Goal: Transaction & Acquisition: Purchase product/service

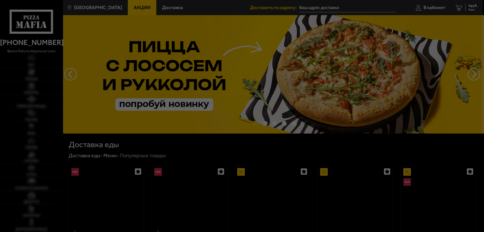
type input "[STREET_ADDRESS]"
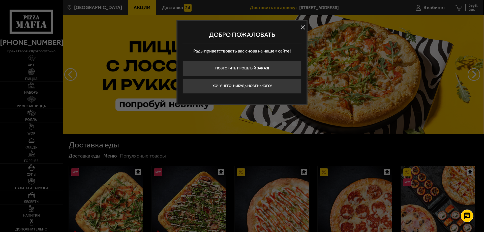
click at [303, 26] on button at bounding box center [303, 28] width 8 height 8
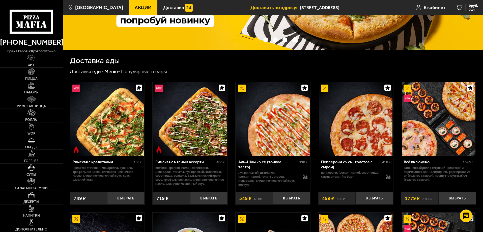
scroll to position [84, 0]
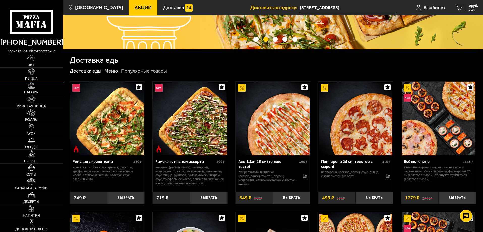
click at [33, 73] on img at bounding box center [31, 71] width 7 height 7
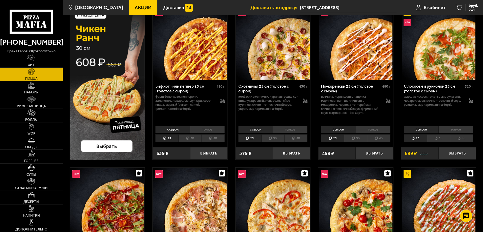
scroll to position [42, 0]
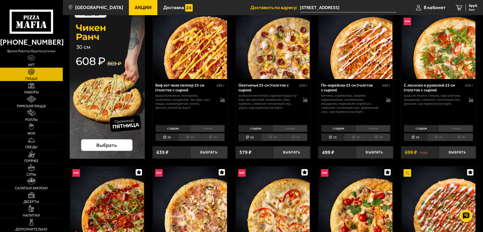
click at [352, 139] on li "30" at bounding box center [355, 137] width 23 height 8
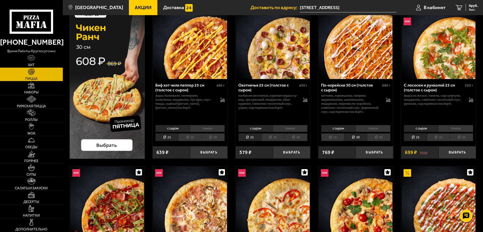
click at [267, 136] on li "30" at bounding box center [272, 137] width 23 height 8
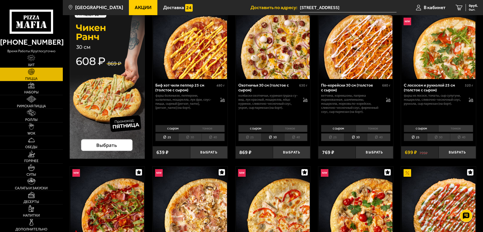
click at [184, 137] on li "30" at bounding box center [189, 137] width 23 height 8
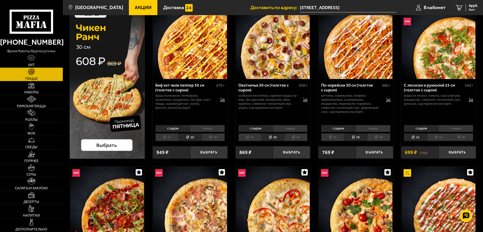
click at [171, 136] on li "25" at bounding box center [166, 137] width 23 height 8
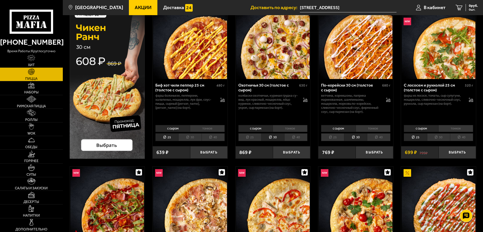
click at [437, 138] on li "30" at bounding box center [438, 137] width 23 height 8
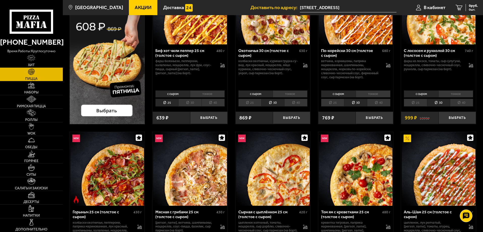
scroll to position [168, 0]
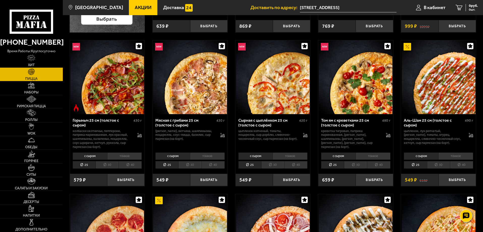
click at [186, 166] on li "30" at bounding box center [189, 165] width 23 height 8
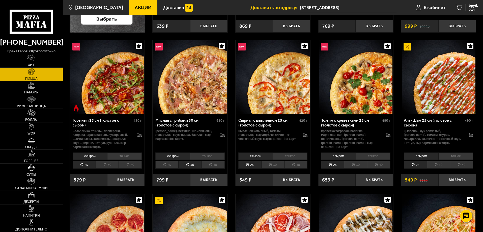
click at [265, 164] on li "30" at bounding box center [272, 165] width 23 height 8
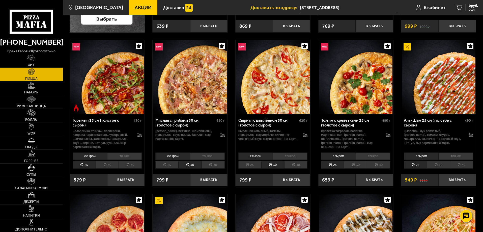
click at [440, 165] on li "30" at bounding box center [438, 165] width 23 height 8
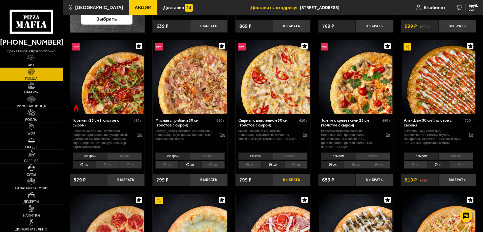
click at [298, 179] on button "Выбрать" at bounding box center [291, 180] width 37 height 12
click at [464, 7] on div "719 руб. 1 шт." at bounding box center [470, 7] width 16 height 7
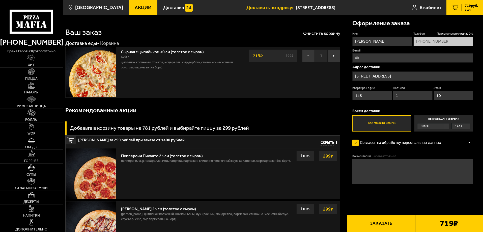
click at [384, 223] on button "Заказать" at bounding box center [381, 223] width 68 height 17
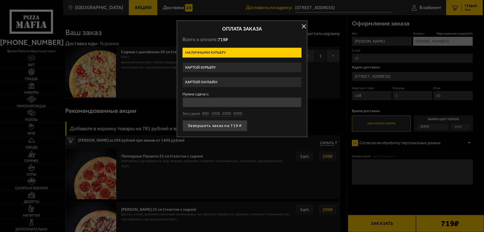
click at [211, 85] on label "Картой онлайн" at bounding box center [242, 82] width 119 height 10
click at [0, 0] on input "Картой онлайн" at bounding box center [0, 0] width 0 height 0
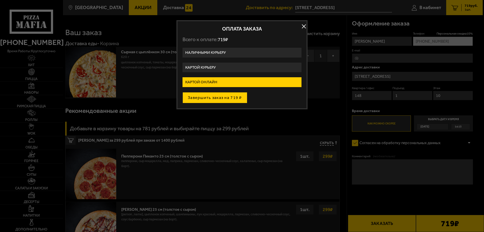
click at [227, 100] on button "Завершить заказ на 719 ₽" at bounding box center [215, 97] width 65 height 11
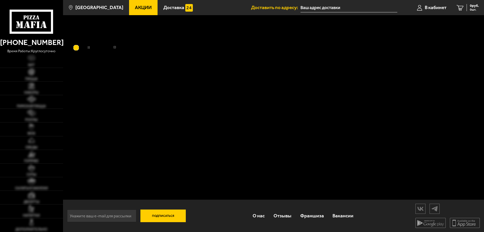
type input "[STREET_ADDRESS]"
type input "улица Морской Пехоты, 26к1"
type input "[STREET_ADDRESS]"
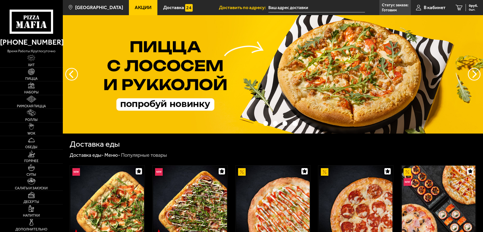
type input "[STREET_ADDRESS]"
click at [425, 8] on span "В кабинет" at bounding box center [435, 7] width 22 height 5
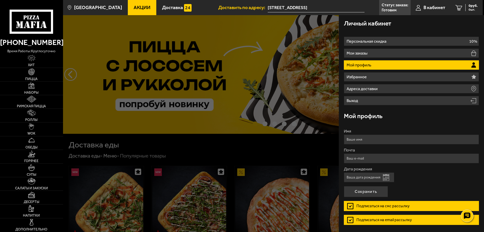
click at [360, 67] on p "Мой профиль" at bounding box center [360, 65] width 26 height 4
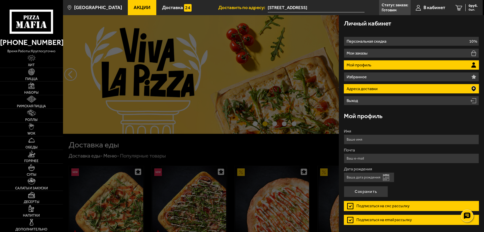
click at [369, 89] on p "Адреса доставки" at bounding box center [363, 89] width 32 height 4
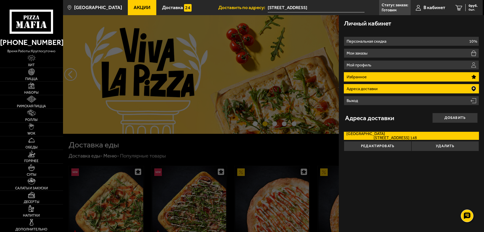
click at [369, 75] on li "Избранное" at bounding box center [411, 76] width 135 height 9
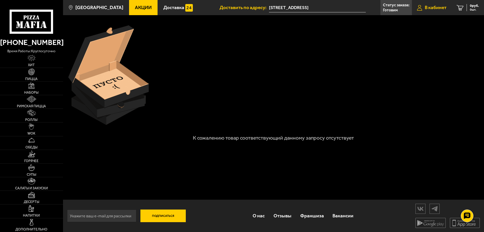
click at [423, 9] on link "В кабинет" at bounding box center [432, 7] width 40 height 15
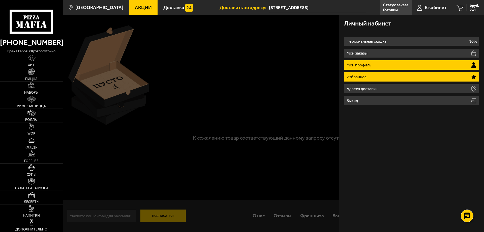
click at [368, 65] on p "Мой профиль" at bounding box center [360, 65] width 26 height 4
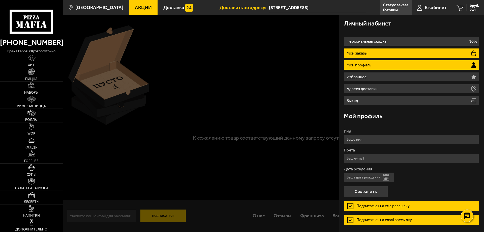
click at [374, 49] on li "Мои заказы" at bounding box center [411, 52] width 135 height 9
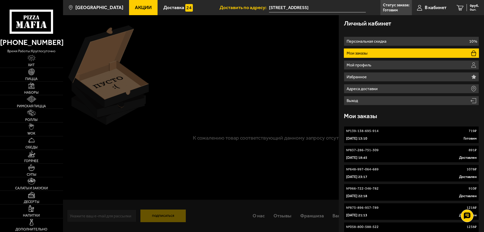
click at [384, 137] on div "[DATE] 13:10 Готовим" at bounding box center [411, 138] width 131 height 5
